Goal: Task Accomplishment & Management: Manage account settings

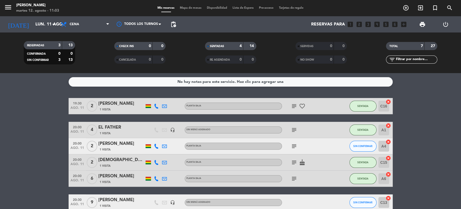
click at [33, 26] on input "lun. 11 ago." at bounding box center [61, 24] width 57 height 11
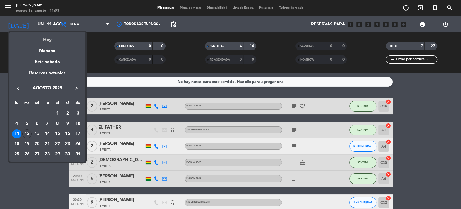
click at [50, 42] on div "Hoy" at bounding box center [47, 37] width 76 height 11
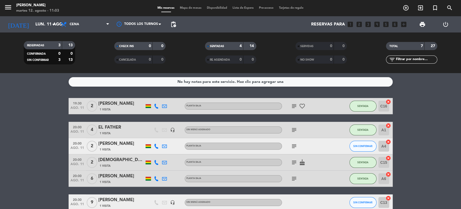
type input "[DATE]"
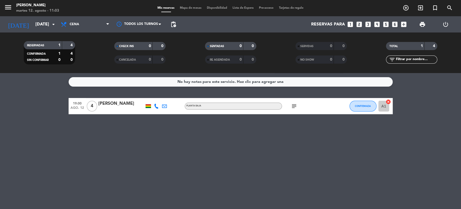
click at [293, 105] on icon "subject" at bounding box center [294, 106] width 6 height 6
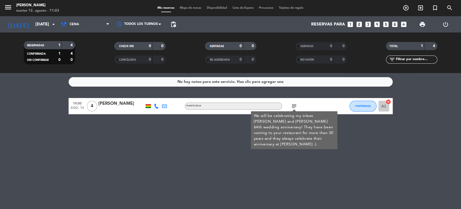
click at [294, 105] on icon "subject" at bounding box center [294, 106] width 6 height 6
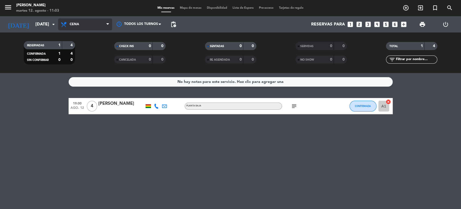
click at [85, 25] on span "Cena" at bounding box center [85, 24] width 54 height 12
click at [84, 45] on div "menu [PERSON_NAME] [DATE] 12. agosto - 11:03 Mis reservas Mapa de mesas Disponi…" at bounding box center [230, 36] width 461 height 73
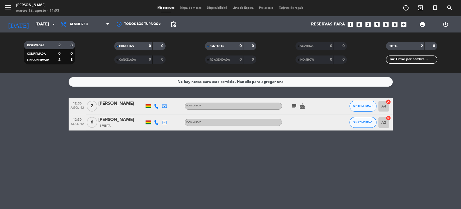
click at [294, 105] on icon "subject" at bounding box center [294, 106] width 6 height 6
click at [386, 118] on icon "cancel" at bounding box center [388, 117] width 5 height 5
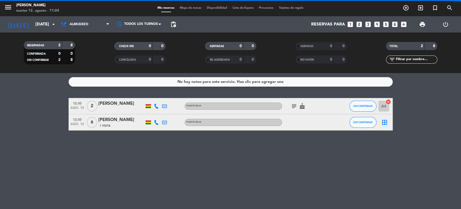
click at [384, 121] on icon "border_all" at bounding box center [385, 122] width 6 height 6
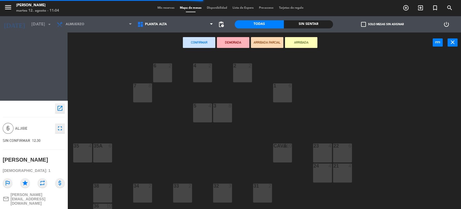
click at [159, 29] on span "Planta alta" at bounding box center [175, 24] width 81 height 12
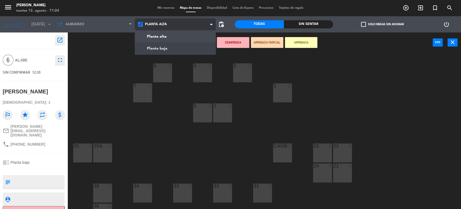
click at [161, 47] on ng-component "menu [PERSON_NAME] [DATE] 12. agosto - 11:04 Mis reservas Mapa de mesas Disponi…" at bounding box center [230, 104] width 461 height 209
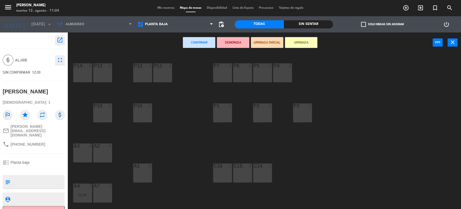
click at [143, 166] on div at bounding box center [142, 165] width 9 height 5
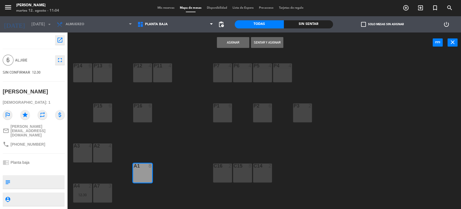
click at [241, 41] on button "Asignar" at bounding box center [233, 42] width 32 height 11
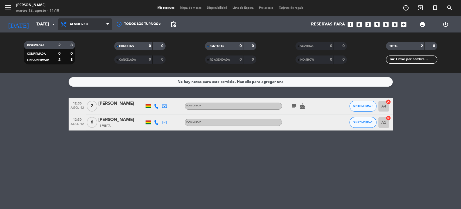
click at [83, 30] on span "Almuerzo" at bounding box center [85, 24] width 54 height 12
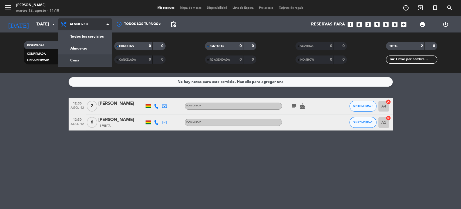
click at [79, 59] on div "menu [PERSON_NAME] [DATE] 12. agosto - 11:18 Mis reservas Mapa de mesas Disponi…" at bounding box center [230, 36] width 461 height 73
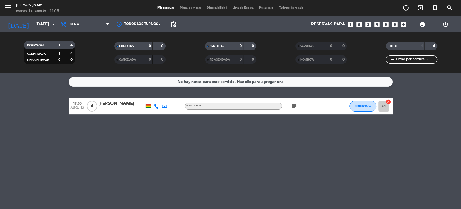
click at [359, 22] on icon "looks_two" at bounding box center [359, 24] width 7 height 7
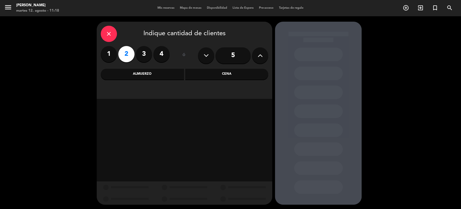
click at [218, 76] on div "Cena" at bounding box center [226, 74] width 83 height 11
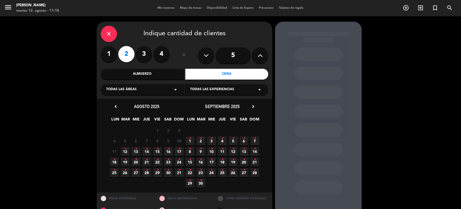
click at [125, 152] on icon "•" at bounding box center [125, 148] width 2 height 9
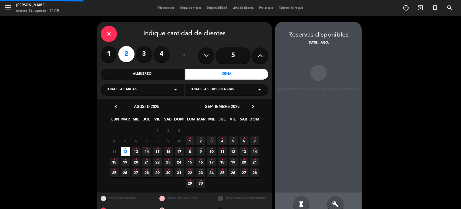
scroll to position [12, 0]
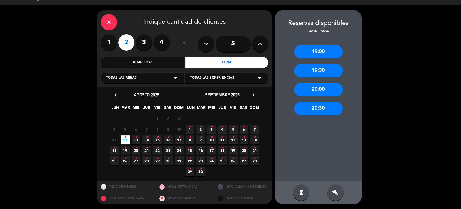
click at [308, 110] on div "20:30" at bounding box center [318, 109] width 49 height 14
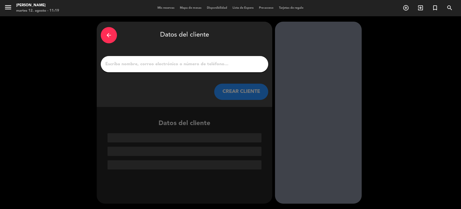
click at [215, 60] on div at bounding box center [185, 64] width 168 height 16
click at [217, 64] on input "1" at bounding box center [184, 64] width 159 height 8
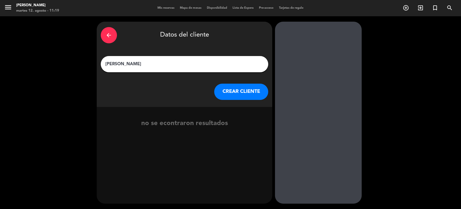
type input "[PERSON_NAME]"
click at [227, 86] on button "CREAR CLIENTE" at bounding box center [241, 92] width 54 height 16
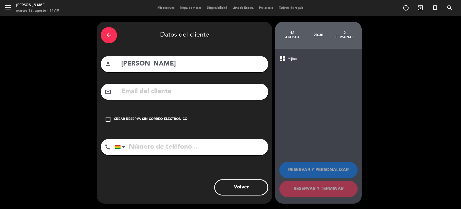
click at [162, 115] on div "check_box_outline_blank Crear reserva sin correo electrónico" at bounding box center [185, 119] width 168 height 16
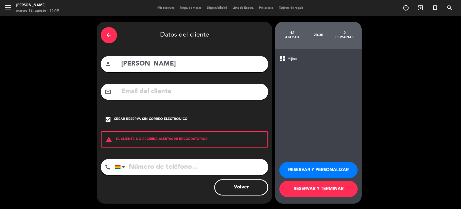
click at [314, 190] on button "RESERVAR Y TERMINAR" at bounding box center [318, 189] width 78 height 16
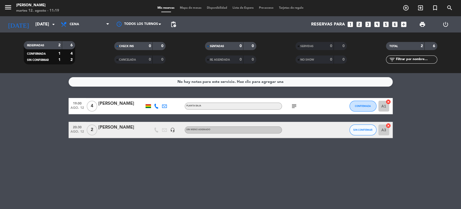
click at [388, 124] on icon "cancel" at bounding box center [388, 125] width 5 height 5
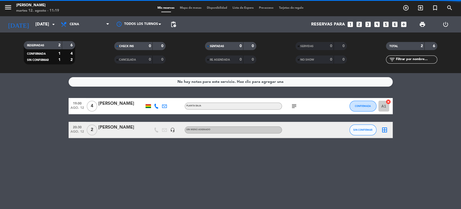
click at [384, 129] on icon "border_all" at bounding box center [385, 129] width 6 height 6
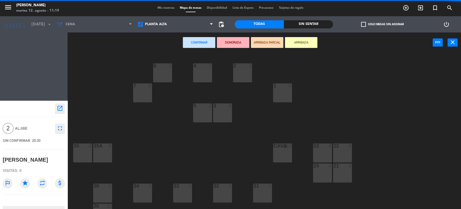
click at [148, 18] on div "Planta alta Planta [GEOGRAPHIC_DATA] [GEOGRAPHIC_DATA] [GEOGRAPHIC_DATA]" at bounding box center [175, 24] width 81 height 16
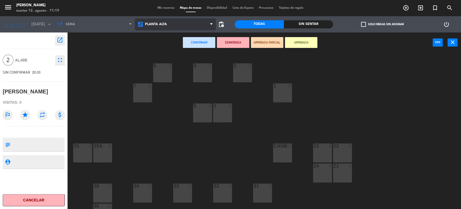
click at [147, 26] on span "Planta alta" at bounding box center [156, 24] width 22 height 4
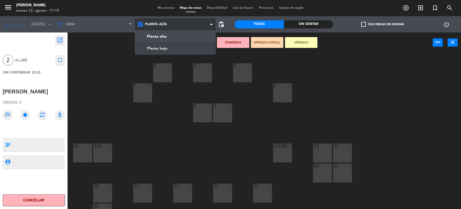
click at [149, 46] on ng-component "menu [PERSON_NAME] [DATE] 12. agosto - 11:19 Mis reservas Mapa de mesas Disponi…" at bounding box center [230, 104] width 461 height 209
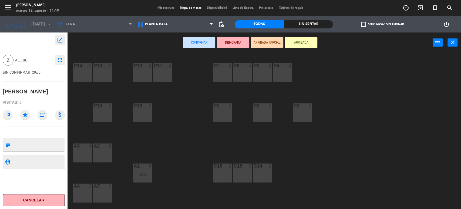
scroll to position [32, 0]
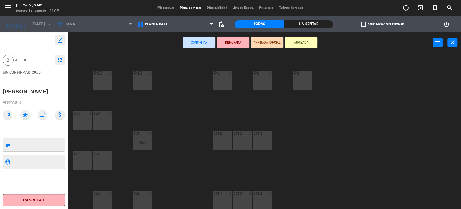
click at [84, 161] on div "A4 3" at bounding box center [82, 160] width 19 height 19
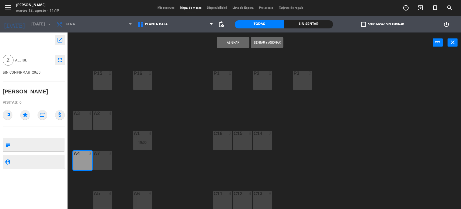
click at [237, 44] on button "Asignar" at bounding box center [233, 42] width 32 height 11
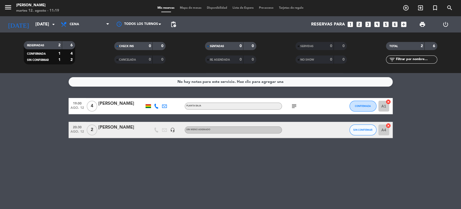
click at [114, 120] on div "19:00 [DATE] 4 [PERSON_NAME] Planta baja subject CONFIRMADA A1 cancel 20:30 [DA…" at bounding box center [231, 118] width 324 height 40
click at [114, 126] on div "[PERSON_NAME]" at bounding box center [121, 127] width 46 height 7
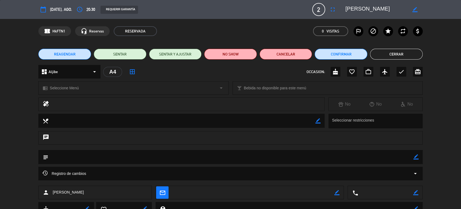
click at [414, 157] on icon "border_color" at bounding box center [416, 156] width 5 height 5
click at [399, 159] on textarea at bounding box center [230, 157] width 365 height 14
type textarea "DECORACION CANCELADA"
click at [415, 156] on icon at bounding box center [416, 156] width 5 height 5
click at [394, 54] on button "Cerrar" at bounding box center [396, 54] width 53 height 11
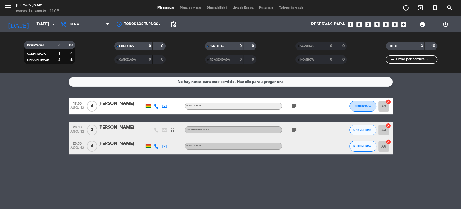
click at [388, 141] on icon "cancel" at bounding box center [388, 141] width 5 height 5
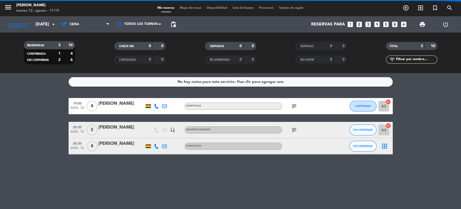
click at [385, 146] on icon "border_all" at bounding box center [385, 146] width 6 height 6
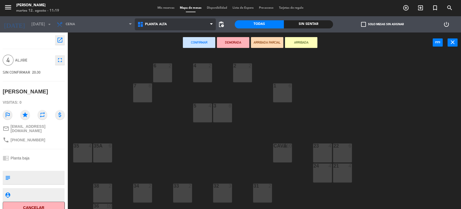
click at [156, 26] on span "Planta alta" at bounding box center [156, 24] width 22 height 4
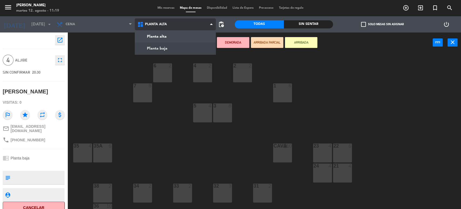
click at [153, 51] on ng-component "menu [PERSON_NAME] [DATE] 12. agosto - 11:19 Mis reservas Mapa de mesas Disponi…" at bounding box center [230, 104] width 461 height 209
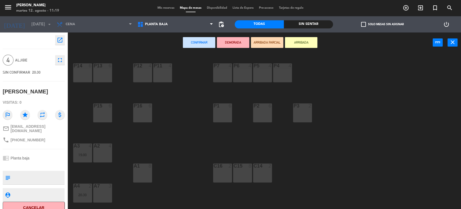
scroll to position [32, 0]
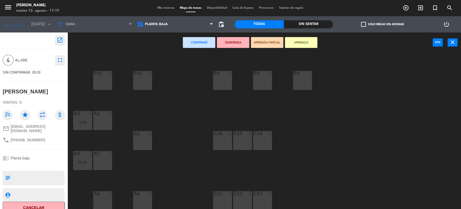
click at [245, 194] on div at bounding box center [242, 193] width 9 height 5
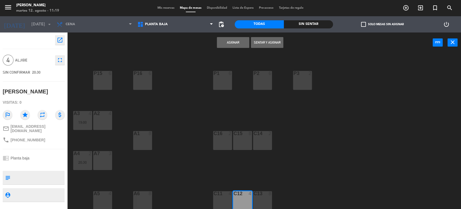
click at [227, 45] on button "Asignar" at bounding box center [233, 42] width 32 height 11
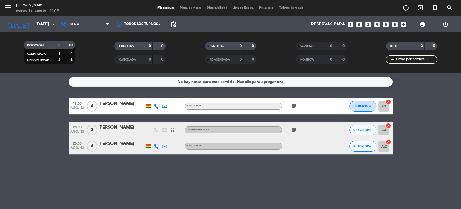
click at [290, 104] on span "subject" at bounding box center [294, 106] width 8 height 6
click at [292, 104] on icon "subject" at bounding box center [294, 106] width 6 height 6
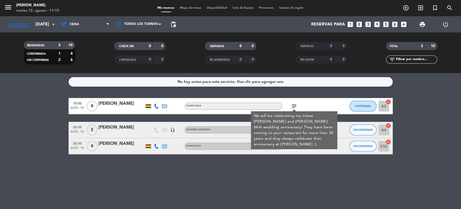
click at [292, 104] on icon "subject" at bounding box center [294, 106] width 6 height 6
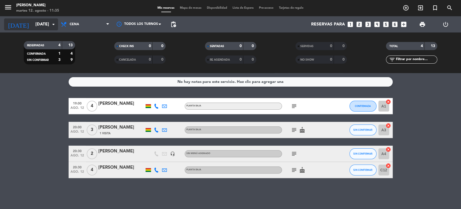
click at [47, 25] on input "[DATE]" at bounding box center [61, 24] width 57 height 11
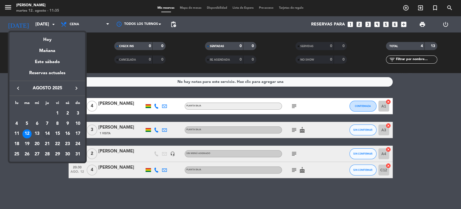
click at [50, 134] on div "14" at bounding box center [47, 133] width 9 height 9
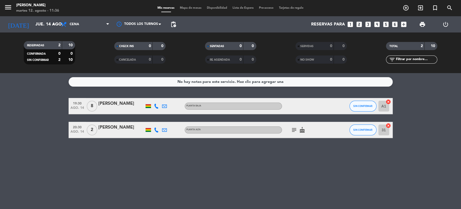
click at [293, 131] on icon "subject" at bounding box center [294, 129] width 6 height 6
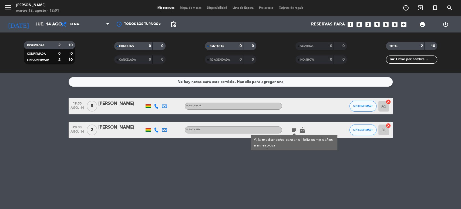
click at [307, 158] on div "No hay notas para este servicio. Haz clic para agregar una 19:30 [DATE] 8 [PERS…" at bounding box center [230, 141] width 461 height 136
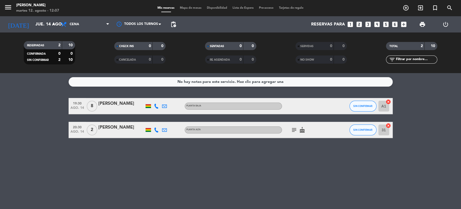
click at [311, 140] on div "No hay notas para este servicio. Haz clic para agregar una 19:30 [DATE] 8 [PERS…" at bounding box center [230, 141] width 461 height 136
click at [36, 21] on input "jue. 14 ago." at bounding box center [61, 24] width 57 height 11
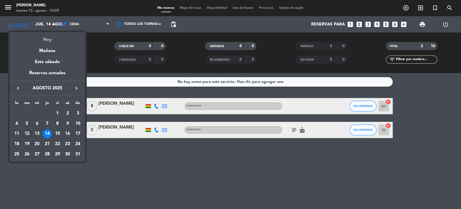
click at [46, 37] on div "Hoy" at bounding box center [47, 37] width 76 height 11
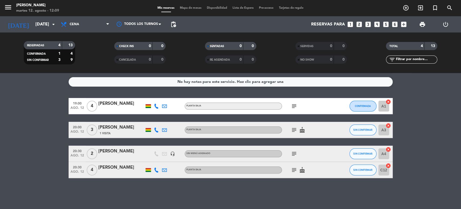
click at [295, 172] on icon "subject" at bounding box center [294, 169] width 6 height 6
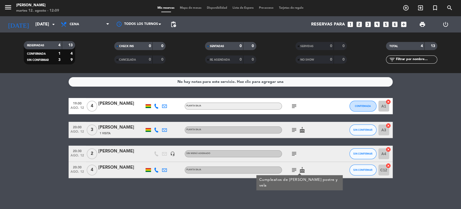
click at [296, 156] on icon "subject" at bounding box center [294, 153] width 6 height 6
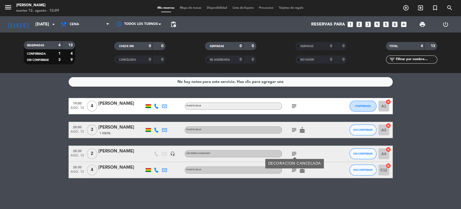
click at [296, 156] on icon "subject" at bounding box center [294, 153] width 6 height 6
click at [294, 128] on icon "subject" at bounding box center [294, 129] width 6 height 6
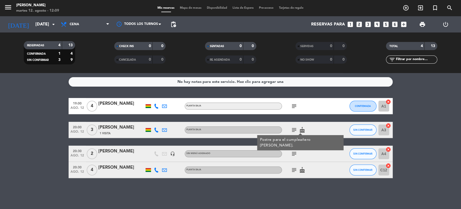
click at [295, 106] on icon "subject" at bounding box center [294, 106] width 6 height 6
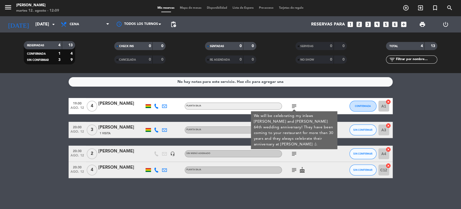
click at [295, 106] on icon "subject" at bounding box center [294, 106] width 6 height 6
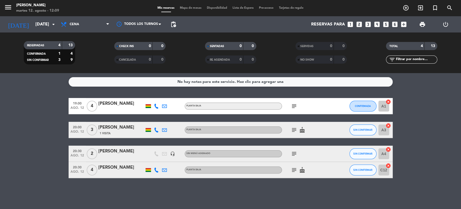
click at [14, 117] on bookings-row "19:00 [DATE] 4 [PERSON_NAME] Planta baja subject CONFIRMADA A1 cancel 20:00 [DA…" at bounding box center [230, 138] width 461 height 80
drag, startPoint x: 406, startPoint y: 144, endPoint x: 403, endPoint y: 189, distance: 45.2
click at [403, 189] on div "No hay notas para este servicio. Haz clic para agregar una 19:00 [DATE] 4 [PERS…" at bounding box center [230, 141] width 461 height 136
click at [410, 187] on div "No hay notas para este servicio. Haz clic para agregar una 19:00 [DATE] 4 [PERS…" at bounding box center [230, 141] width 461 height 136
click at [43, 26] on input "[DATE]" at bounding box center [61, 24] width 57 height 11
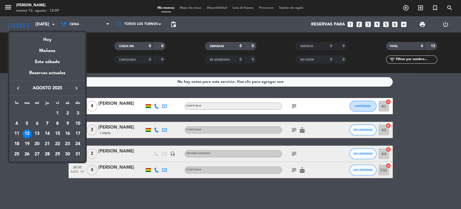
click at [76, 133] on div "17" at bounding box center [77, 133] width 9 height 9
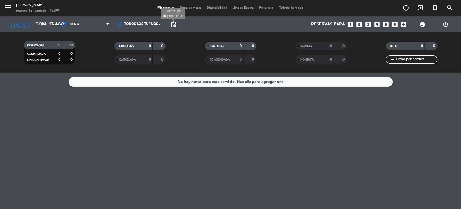
click at [174, 25] on span "pending_actions" at bounding box center [173, 24] width 6 height 6
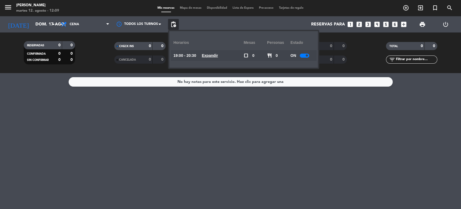
click at [307, 55] on span at bounding box center [307, 55] width 2 height 2
click at [211, 55] on u "Expandir" at bounding box center [210, 55] width 16 height 4
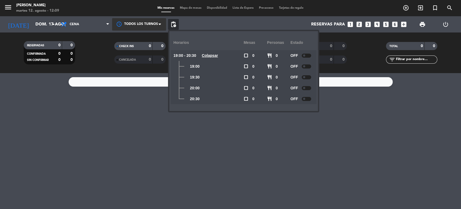
click at [142, 22] on div at bounding box center [139, 24] width 54 height 12
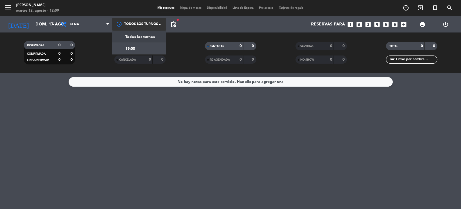
click at [141, 34] on span "Todos los turnos" at bounding box center [139, 37] width 29 height 6
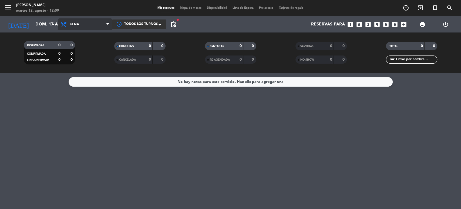
click at [103, 25] on span "Cena" at bounding box center [85, 24] width 54 height 12
click at [82, 48] on div "menu [PERSON_NAME] [DATE] 12. agosto - 12:09 Mis reservas Mapa de mesas Disponi…" at bounding box center [230, 36] width 461 height 73
click at [174, 25] on span "pending_actions" at bounding box center [173, 24] width 6 height 6
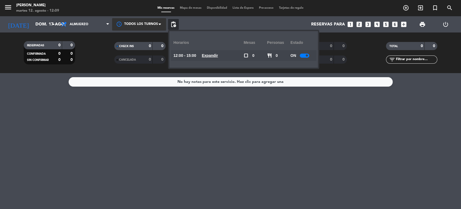
click at [305, 54] on div at bounding box center [304, 56] width 9 height 4
click at [178, 124] on div "No hay notas para este servicio. Haz clic para agregar una" at bounding box center [230, 141] width 461 height 136
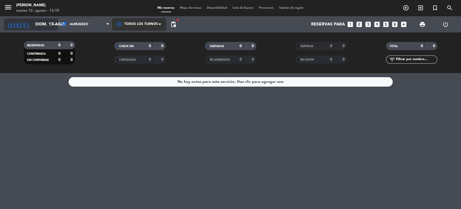
click at [39, 26] on input "dom. 17 ago." at bounding box center [61, 24] width 57 height 11
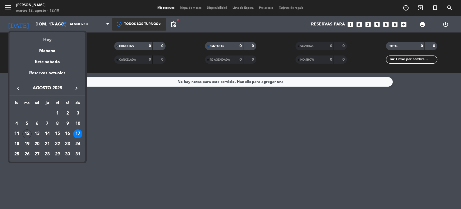
click at [53, 40] on div "Hoy" at bounding box center [47, 37] width 76 height 11
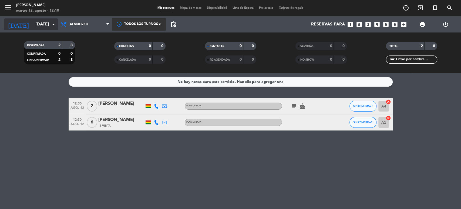
click at [45, 23] on input "[DATE]" at bounding box center [61, 24] width 57 height 11
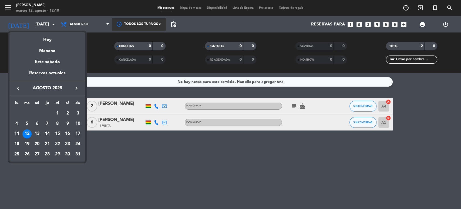
click at [77, 131] on div "17" at bounding box center [77, 133] width 9 height 9
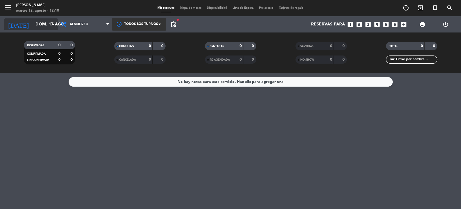
click at [41, 26] on input "dom. 17 ago." at bounding box center [61, 24] width 57 height 11
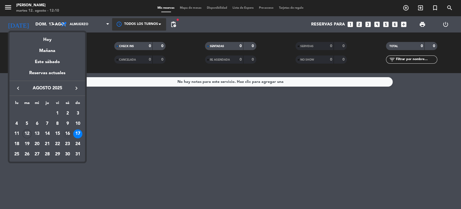
click at [66, 131] on div "16" at bounding box center [67, 133] width 9 height 9
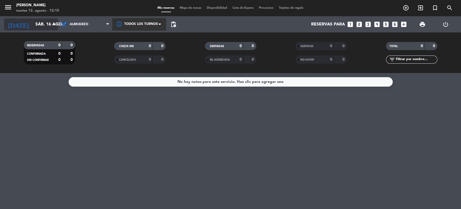
click at [49, 25] on input "sáb. 16 ago." at bounding box center [61, 24] width 57 height 11
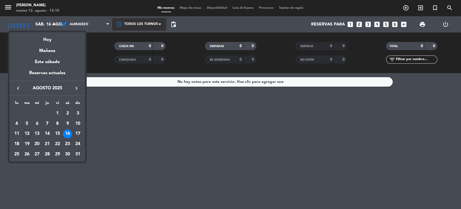
click at [74, 88] on icon "keyboard_arrow_right" at bounding box center [76, 88] width 6 height 6
click at [46, 154] on div "25" at bounding box center [47, 153] width 9 height 9
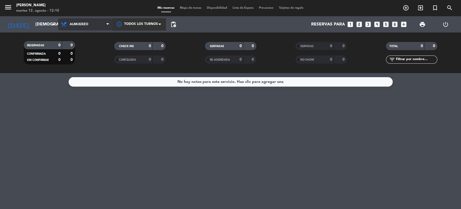
click at [78, 24] on span "Almuerzo" at bounding box center [79, 24] width 19 height 4
click at [80, 60] on div "menu [PERSON_NAME] [DATE] 12. agosto - 12:10 Mis reservas Mapa de mesas Disponi…" at bounding box center [230, 36] width 461 height 73
click at [173, 24] on span "pending_actions" at bounding box center [173, 24] width 6 height 6
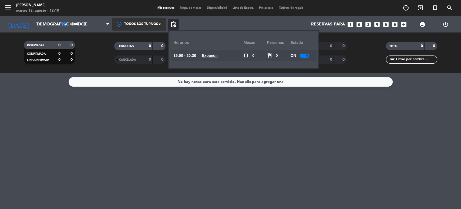
click at [307, 55] on span at bounding box center [307, 55] width 2 height 2
click at [185, 156] on div "No hay notas para este servicio. Haz clic para agregar una" at bounding box center [230, 141] width 461 height 136
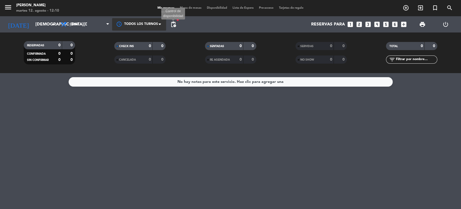
click at [175, 25] on span "pending_actions" at bounding box center [173, 24] width 6 height 6
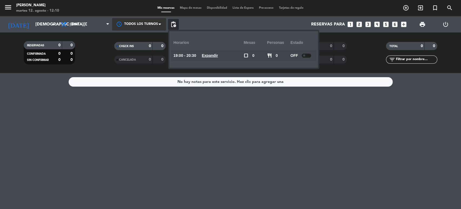
click at [201, 136] on div "No hay notas para este servicio. Haz clic para agregar una" at bounding box center [230, 141] width 461 height 136
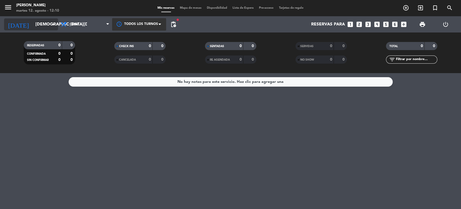
click at [48, 26] on input "[DEMOGRAPHIC_DATA][DATE]" at bounding box center [61, 24] width 57 height 11
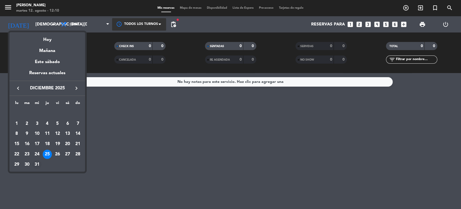
click at [37, 164] on div "31" at bounding box center [36, 164] width 9 height 9
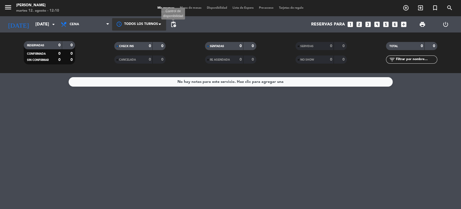
click at [173, 24] on span "pending_actions" at bounding box center [173, 24] width 6 height 6
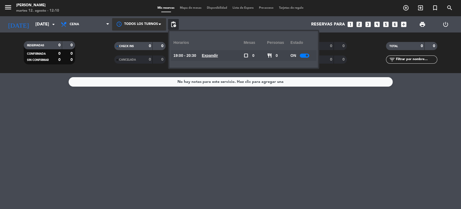
click at [308, 55] on span at bounding box center [307, 55] width 2 height 2
click at [162, 114] on div "No hay notas para este servicio. Haz clic para agregar una" at bounding box center [230, 141] width 461 height 136
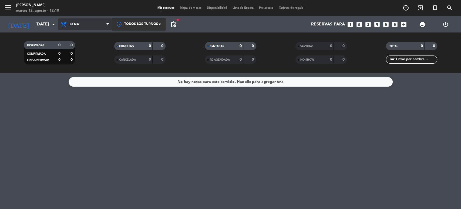
click at [78, 21] on span "Cena" at bounding box center [85, 24] width 54 height 12
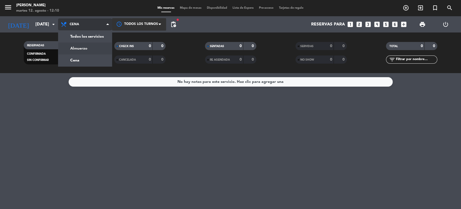
click at [86, 49] on div "menu [PERSON_NAME] [DATE] 12. agosto - 12:10 Mis reservas Mapa de mesas Disponi…" at bounding box center [230, 36] width 461 height 73
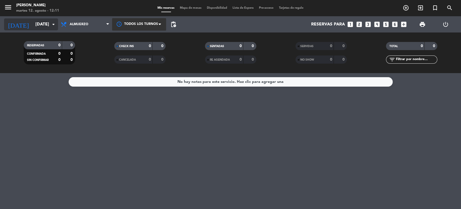
click at [39, 20] on input "[DATE]" at bounding box center [61, 24] width 57 height 11
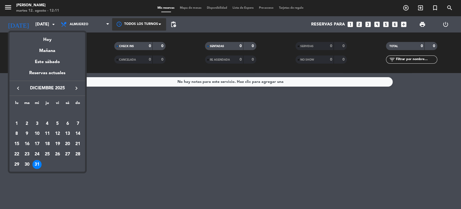
click at [37, 153] on div "24" at bounding box center [36, 153] width 9 height 9
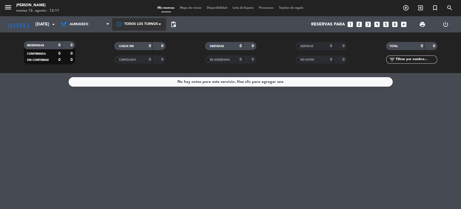
click at [177, 22] on span "pending_actions" at bounding box center [173, 24] width 11 height 11
click at [176, 24] on span "pending_actions" at bounding box center [173, 24] width 6 height 6
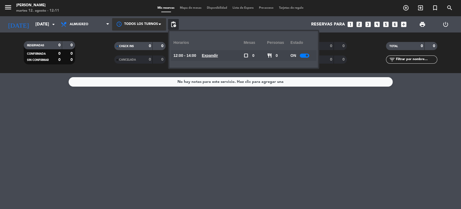
click at [307, 56] on span at bounding box center [307, 55] width 2 height 2
click at [211, 120] on div "No hay notas para este servicio. Haz clic para agregar una" at bounding box center [230, 141] width 461 height 136
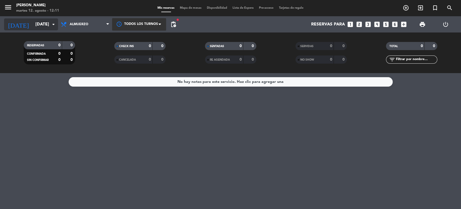
click at [33, 23] on input "[DATE]" at bounding box center [61, 24] width 57 height 11
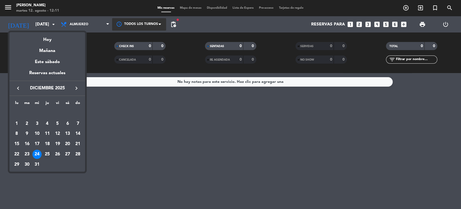
click at [47, 153] on div "25" at bounding box center [47, 153] width 9 height 9
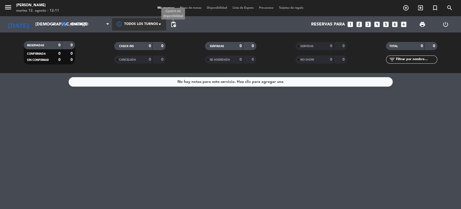
click at [171, 25] on span "pending_actions" at bounding box center [173, 24] width 6 height 6
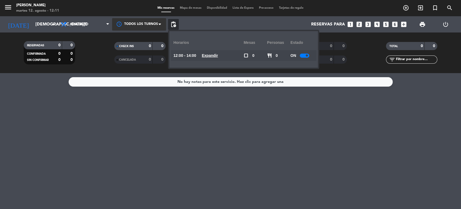
click at [215, 54] on u "Expandir" at bounding box center [210, 55] width 16 height 4
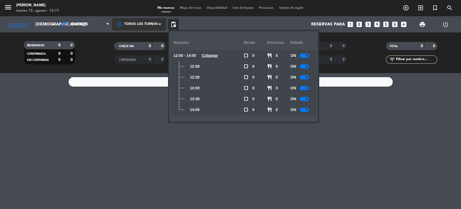
click at [307, 88] on div at bounding box center [304, 88] width 9 height 4
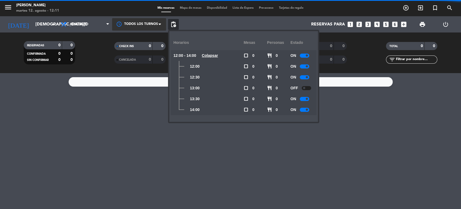
click at [307, 99] on span at bounding box center [307, 99] width 2 height 2
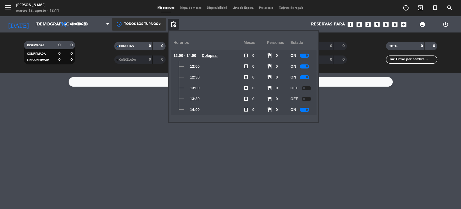
click at [307, 111] on div at bounding box center [304, 110] width 9 height 4
click at [135, 156] on div "No hay notas para este servicio. Haz clic para agregar una" at bounding box center [230, 141] width 461 height 136
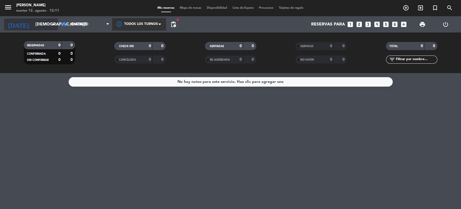
click at [34, 28] on input "[DEMOGRAPHIC_DATA][DATE]" at bounding box center [61, 24] width 57 height 11
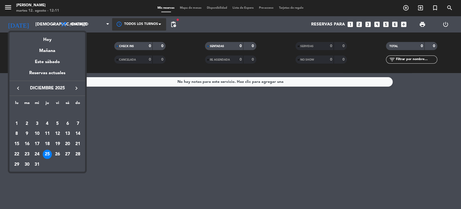
click at [76, 87] on icon "keyboard_arrow_right" at bounding box center [76, 88] width 6 height 6
click at [49, 113] on div "1" at bounding box center [47, 113] width 9 height 9
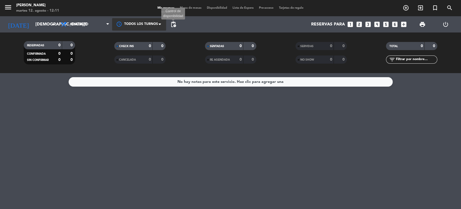
click at [172, 26] on span "pending_actions" at bounding box center [173, 24] width 6 height 6
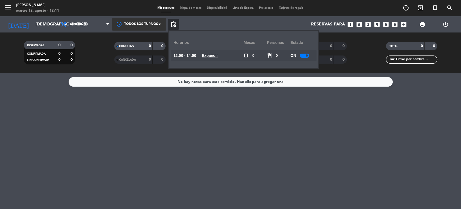
click at [212, 54] on u "Expandir" at bounding box center [210, 55] width 16 height 4
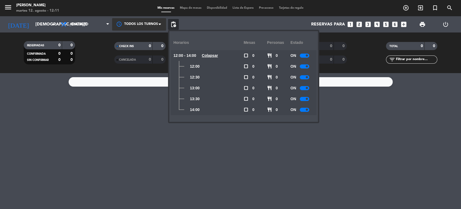
click at [309, 88] on div at bounding box center [304, 88] width 9 height 4
click at [305, 100] on div at bounding box center [304, 99] width 9 height 4
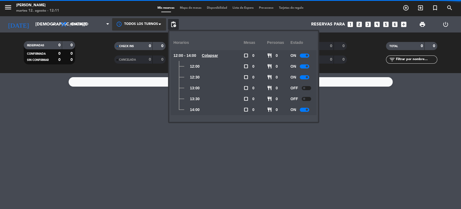
click at [306, 109] on div at bounding box center [304, 110] width 9 height 4
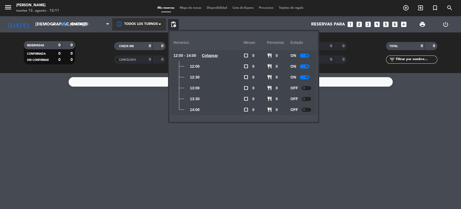
click at [215, 143] on div "No hay notas para este servicio. Haz clic para agregar una" at bounding box center [230, 141] width 461 height 136
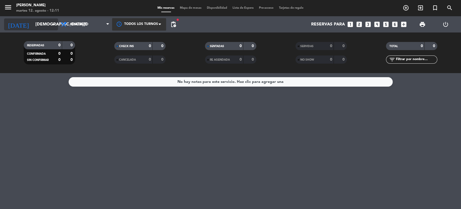
click at [35, 24] on input "[DEMOGRAPHIC_DATA][DATE]" at bounding box center [61, 24] width 57 height 11
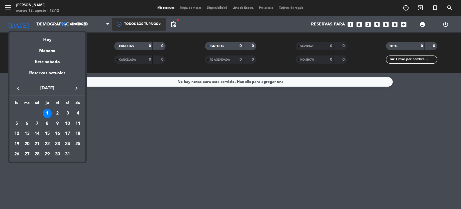
click at [18, 89] on icon "keyboard_arrow_left" at bounding box center [18, 88] width 6 height 6
click at [37, 163] on div "31" at bounding box center [36, 164] width 9 height 9
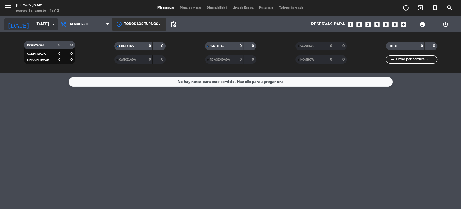
click at [39, 20] on input "[DATE]" at bounding box center [61, 24] width 57 height 11
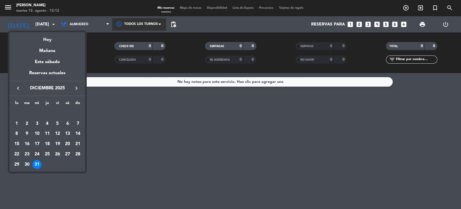
click at [39, 155] on div "24" at bounding box center [36, 153] width 9 height 9
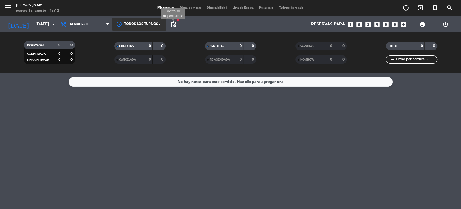
click at [172, 25] on span "pending_actions" at bounding box center [173, 24] width 6 height 6
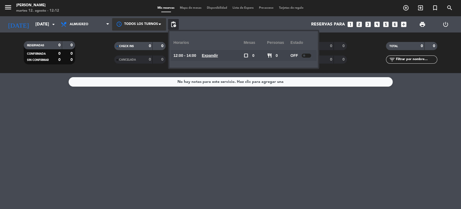
click at [214, 57] on u "Expandir" at bounding box center [210, 55] width 16 height 4
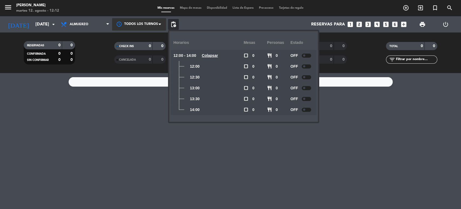
click at [305, 64] on div at bounding box center [306, 66] width 9 height 4
click at [304, 66] on span at bounding box center [304, 66] width 2 height 2
click at [307, 54] on div at bounding box center [306, 56] width 9 height 4
click at [307, 87] on span at bounding box center [307, 88] width 2 height 2
click at [308, 98] on span at bounding box center [307, 99] width 2 height 2
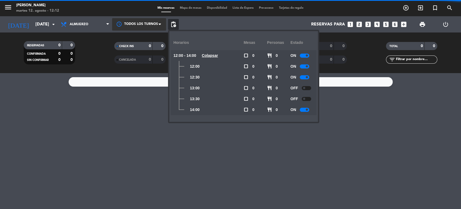
click at [308, 109] on span at bounding box center [307, 109] width 2 height 2
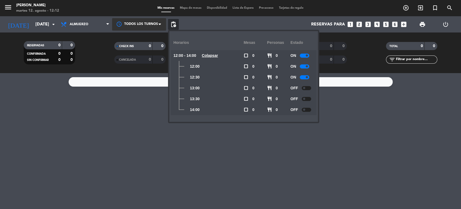
click at [69, 142] on div "No hay notas para este servicio. Haz clic para agregar una" at bounding box center [230, 141] width 461 height 136
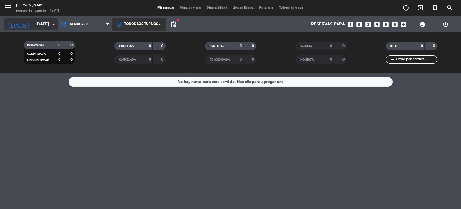
click at [35, 25] on input "[DATE]" at bounding box center [61, 24] width 57 height 11
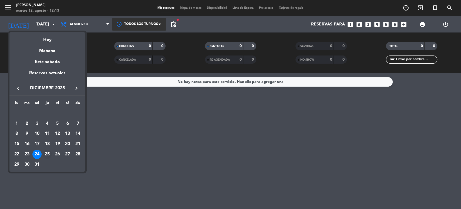
click at [46, 154] on div "25" at bounding box center [47, 153] width 9 height 9
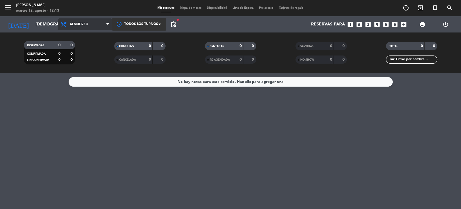
click at [76, 23] on span "Almuerzo" at bounding box center [79, 24] width 19 height 4
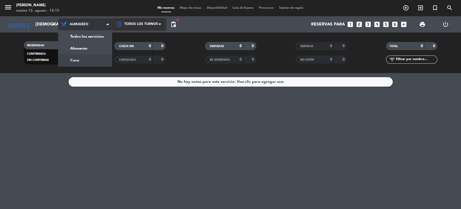
click at [76, 58] on div "menu [PERSON_NAME] [DATE] 12. agosto - 12:13 Mis reservas Mapa de mesas Disponi…" at bounding box center [230, 36] width 461 height 73
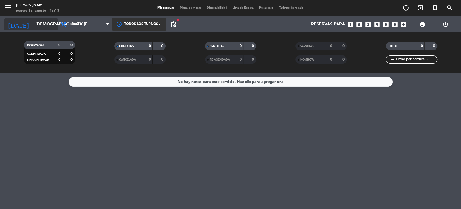
click at [33, 22] on input "[DEMOGRAPHIC_DATA][DATE]" at bounding box center [61, 24] width 57 height 11
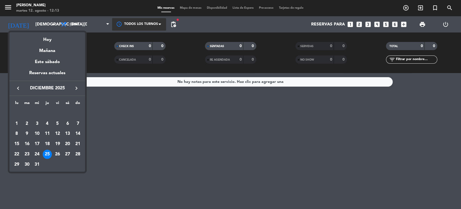
click at [95, 22] on div at bounding box center [230, 104] width 461 height 209
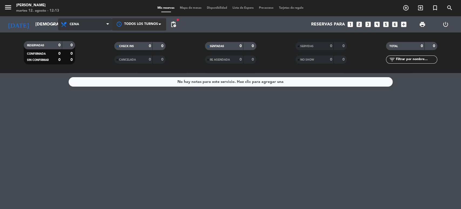
click at [90, 23] on span "Cena" at bounding box center [85, 24] width 54 height 12
click at [84, 47] on div "menu [PERSON_NAME] [DATE] 12. agosto - 12:13 Mis reservas Mapa de mesas Disponi…" at bounding box center [230, 36] width 461 height 73
click at [79, 24] on span "Almuerzo" at bounding box center [79, 24] width 19 height 4
click at [78, 58] on div "menu [PERSON_NAME] [DATE] 12. agosto - 12:13 Mis reservas Mapa de mesas Disponi…" at bounding box center [230, 36] width 461 height 73
click at [180, 27] on div "Reservas para looks_one looks_two looks_3 looks_4 looks_5 looks_6 add_box" at bounding box center [294, 24] width 231 height 16
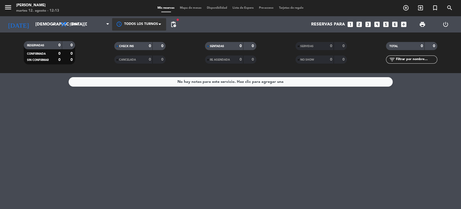
click at [179, 25] on div "Reservas para looks_one looks_two looks_3 looks_4 looks_5 looks_6 add_box" at bounding box center [294, 24] width 231 height 16
click at [175, 24] on span "pending_actions" at bounding box center [173, 24] width 6 height 6
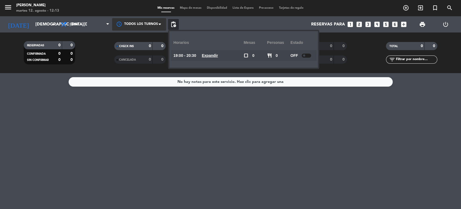
click at [307, 56] on div at bounding box center [306, 56] width 9 height 4
click at [151, 135] on div "No hay notas para este servicio. Haz clic para agregar una" at bounding box center [230, 141] width 461 height 136
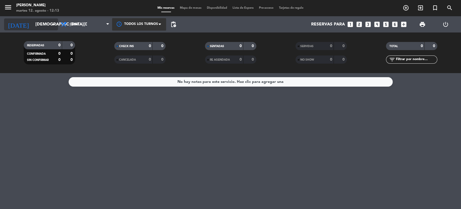
click at [46, 24] on input "[DEMOGRAPHIC_DATA][DATE]" at bounding box center [61, 24] width 57 height 11
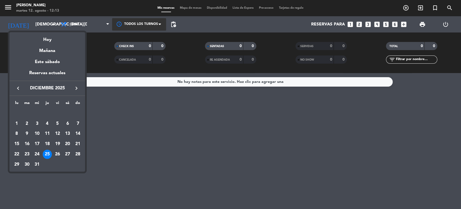
click at [36, 152] on div "24" at bounding box center [36, 153] width 9 height 9
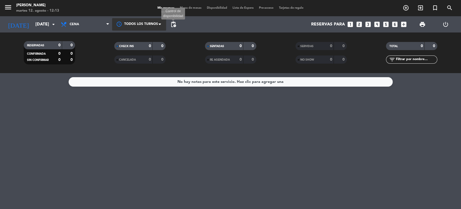
click at [176, 23] on span "pending_actions" at bounding box center [173, 24] width 6 height 6
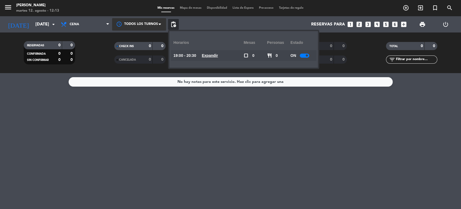
click at [310, 56] on div "ON" at bounding box center [303, 55] width 24 height 11
click at [308, 55] on span at bounding box center [307, 55] width 2 height 2
click at [224, 158] on div "No hay notas para este servicio. Haz clic para agregar una" at bounding box center [230, 141] width 461 height 136
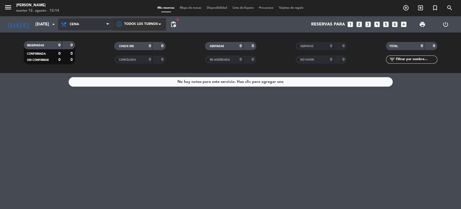
click at [90, 23] on span "Cena" at bounding box center [85, 24] width 54 height 12
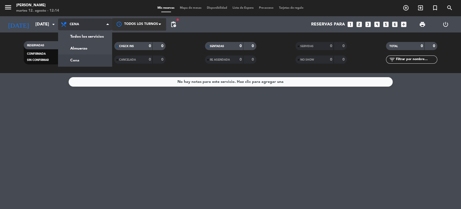
click at [90, 23] on span "Cena" at bounding box center [85, 24] width 54 height 12
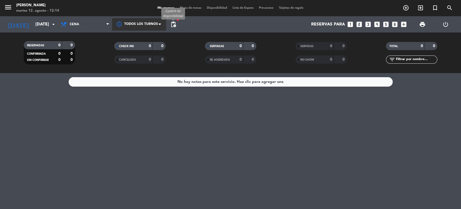
click at [174, 23] on span "pending_actions" at bounding box center [173, 24] width 6 height 6
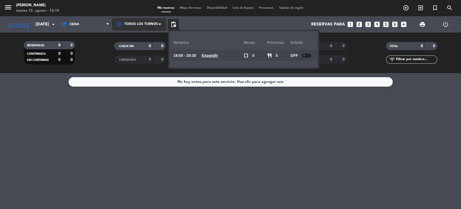
click at [283, 129] on div "No hay notas para este servicio. Haz clic para agregar una" at bounding box center [230, 141] width 461 height 136
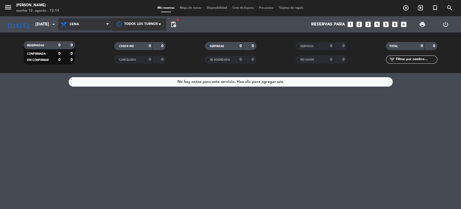
click at [64, 20] on span "Cena" at bounding box center [85, 24] width 54 height 12
click at [77, 51] on div "menu [PERSON_NAME] [DATE] 12. agosto - 12:14 Mis reservas Mapa de mesas Disponi…" at bounding box center [230, 36] width 461 height 73
click at [172, 21] on span "pending_actions" at bounding box center [173, 24] width 6 height 6
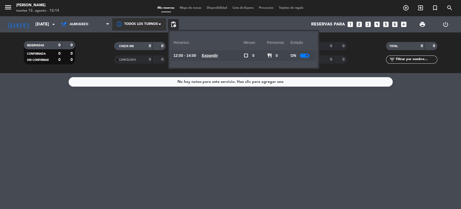
click at [215, 57] on u "Expandir" at bounding box center [210, 55] width 16 height 4
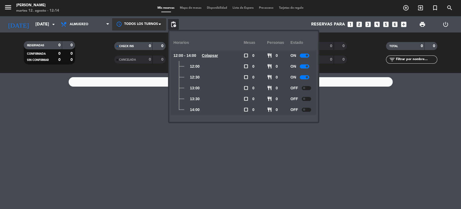
click at [120, 136] on div "No hay notas para este servicio. Haz clic para agregar una" at bounding box center [230, 141] width 461 height 136
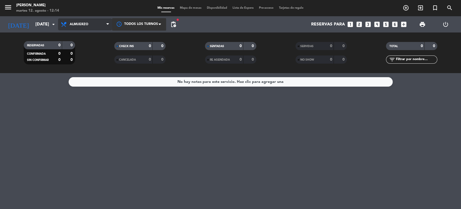
click at [89, 25] on span "Almuerzo" at bounding box center [85, 24] width 54 height 12
click at [82, 60] on div "menu [PERSON_NAME] [DATE] 12. agosto - 12:14 Mis reservas Mapa de mesas Disponi…" at bounding box center [230, 36] width 461 height 73
click at [35, 22] on input "[DATE]" at bounding box center [61, 24] width 57 height 11
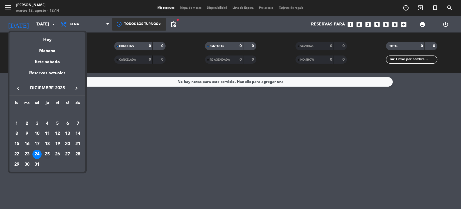
click at [46, 153] on div "25" at bounding box center [47, 153] width 9 height 9
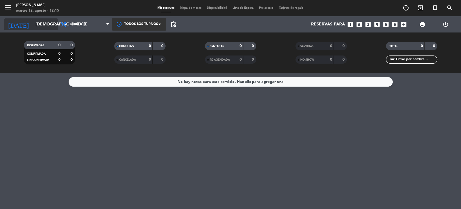
click at [16, 23] on icon "[DATE]" at bounding box center [18, 24] width 29 height 12
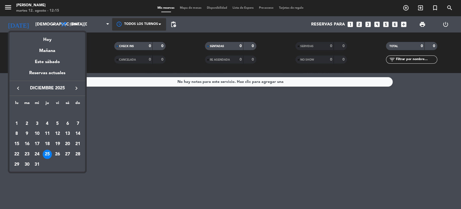
click at [175, 126] on div at bounding box center [230, 104] width 461 height 209
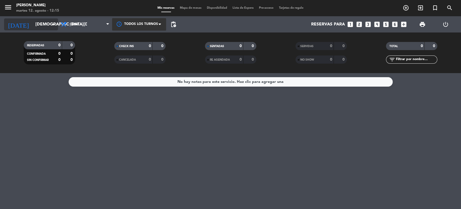
click at [43, 21] on input "[DEMOGRAPHIC_DATA][DATE]" at bounding box center [61, 24] width 57 height 11
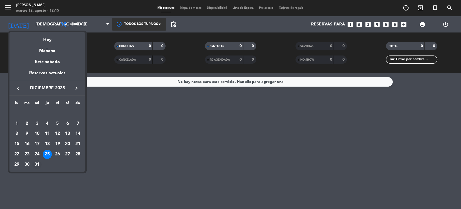
click at [38, 163] on div "31" at bounding box center [36, 164] width 9 height 9
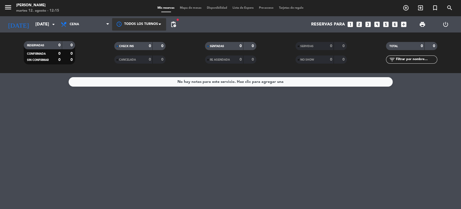
click at [196, 170] on div "No hay notas para este servicio. Haz clic para agregar una" at bounding box center [230, 141] width 461 height 136
click at [49, 24] on input "[DATE]" at bounding box center [61, 24] width 57 height 11
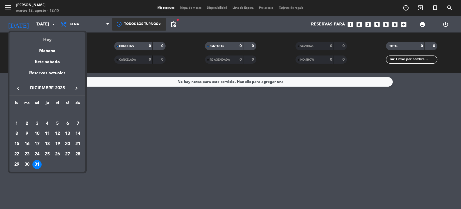
click at [47, 43] on div "Hoy" at bounding box center [47, 37] width 76 height 11
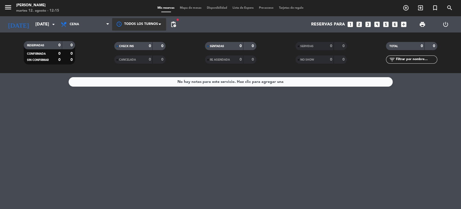
type input "[DATE]"
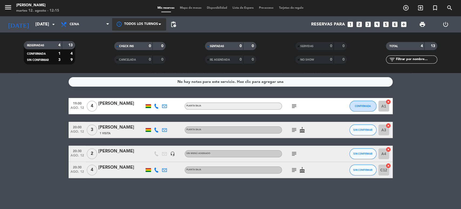
click at [34, 120] on bookings-row "19:00 [DATE] 4 [PERSON_NAME] Planta baja subject CONFIRMADA A1 cancel 20:00 [DA…" at bounding box center [230, 138] width 461 height 80
click at [81, 26] on span "Cena" at bounding box center [85, 24] width 54 height 12
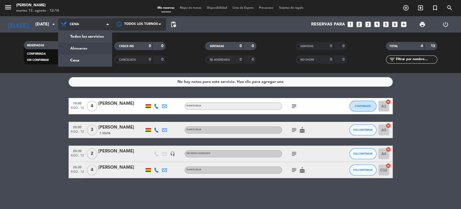
click at [81, 45] on div "menu [PERSON_NAME] [DATE] 12. agosto - 12:16 Mis reservas Mapa de mesas Disponi…" at bounding box center [230, 36] width 461 height 73
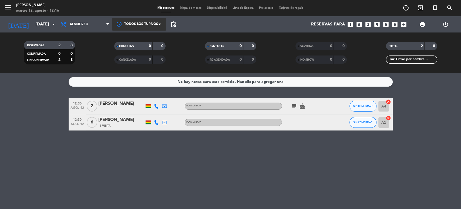
click at [85, 22] on span "Almuerzo" at bounding box center [79, 24] width 19 height 4
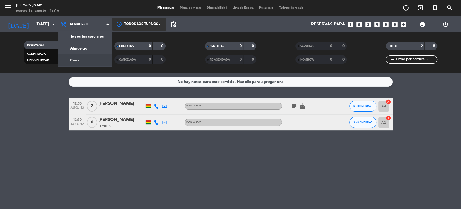
click at [14, 126] on bookings-row "12:30 [DATE] 2 [PERSON_NAME] Planta baja subject cake SIN CONFIRMAR A4 cancel 1…" at bounding box center [230, 114] width 461 height 32
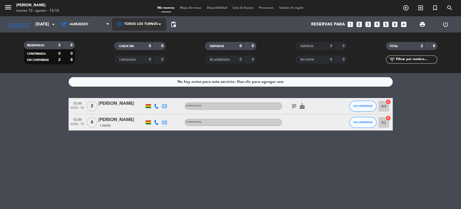
click at [294, 105] on icon "subject" at bounding box center [294, 106] width 6 height 6
click at [82, 26] on span "Almuerzo" at bounding box center [85, 24] width 54 height 12
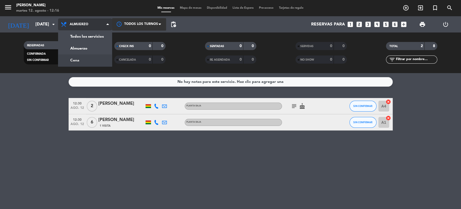
click at [82, 60] on div "menu [PERSON_NAME] [DATE] 12. agosto - 12:16 Mis reservas Mapa de mesas Disponi…" at bounding box center [230, 36] width 461 height 73
